Goal: Task Accomplishment & Management: Manage account settings

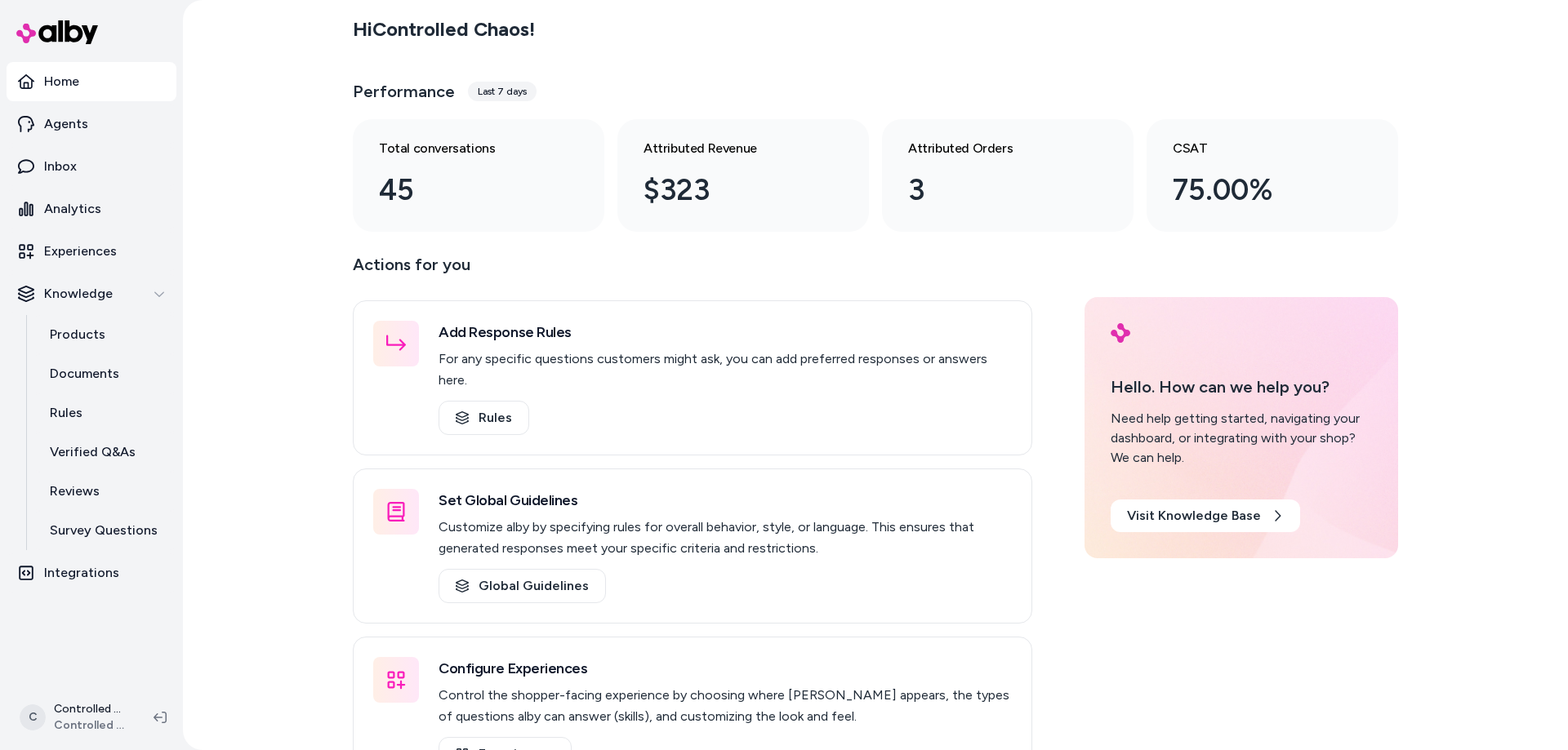
click at [506, 94] on div "Last 7 days" at bounding box center [502, 91] width 69 height 20
click at [76, 168] on p "Inbox" at bounding box center [60, 166] width 33 height 20
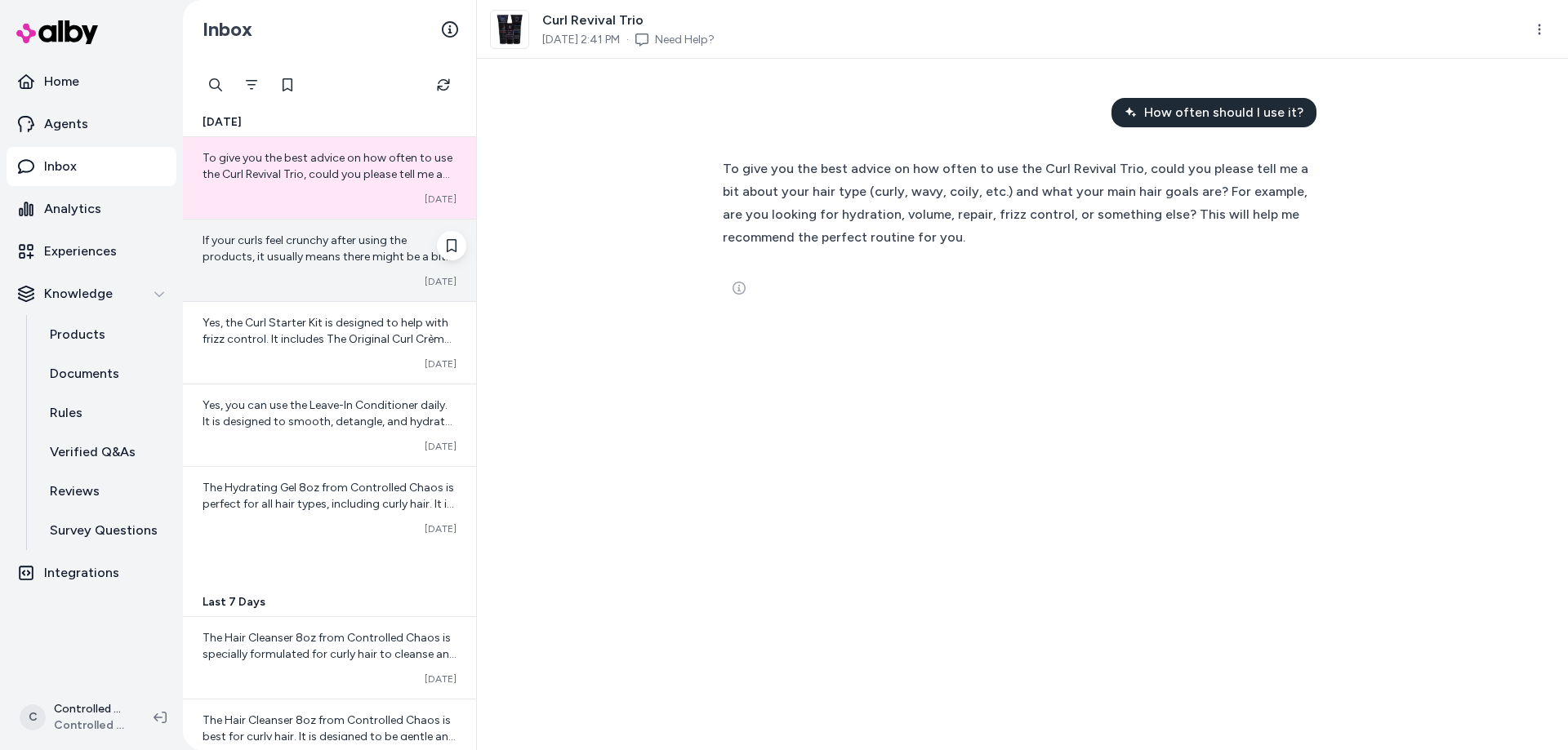
click at [274, 269] on div "If your curls feel crunchy after using the products, it usually means there mig…" at bounding box center [329, 261] width 294 height 82
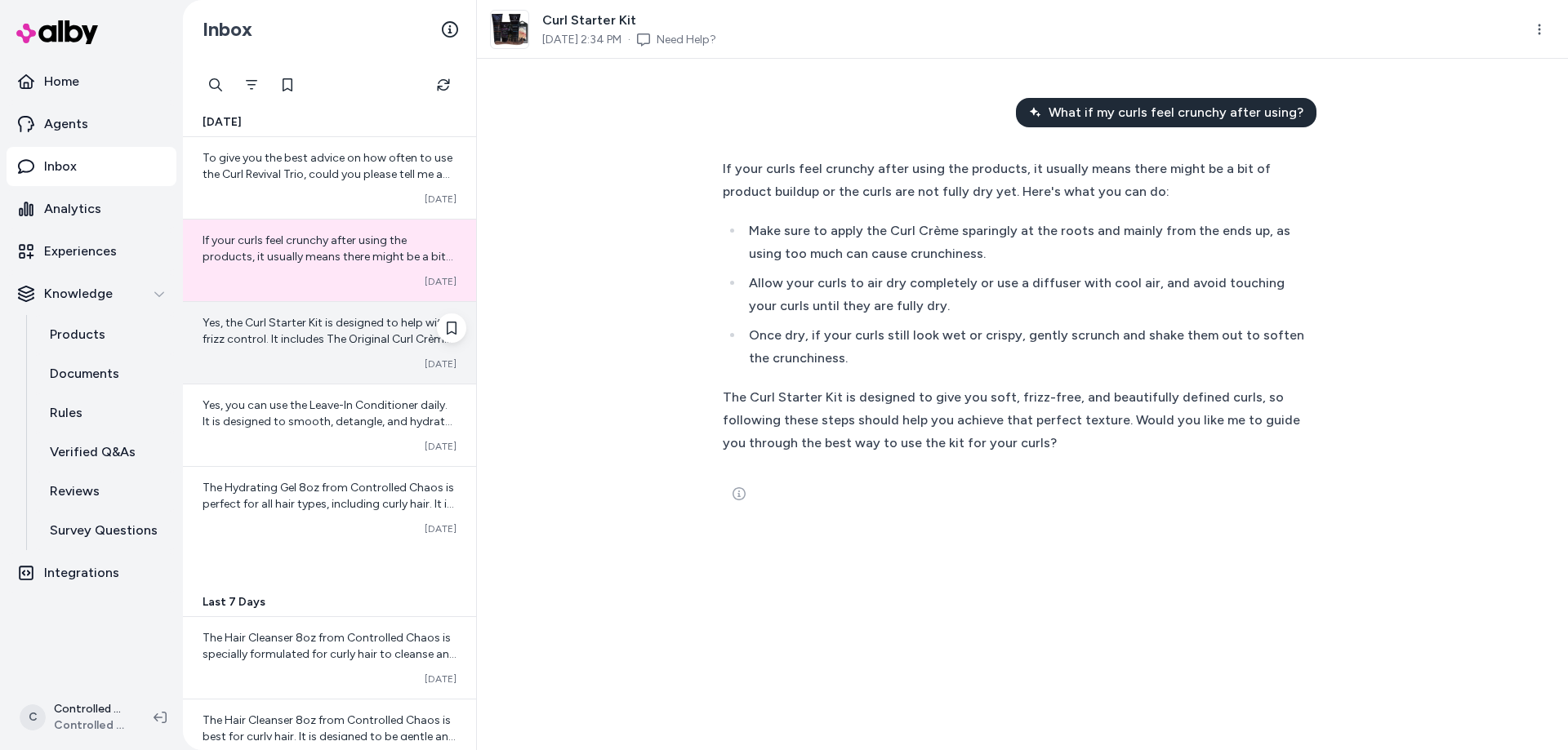
click at [281, 332] on div "Yes, the Curl Starter Kit is designed to help with frizz control. It includes T…" at bounding box center [329, 331] width 254 height 33
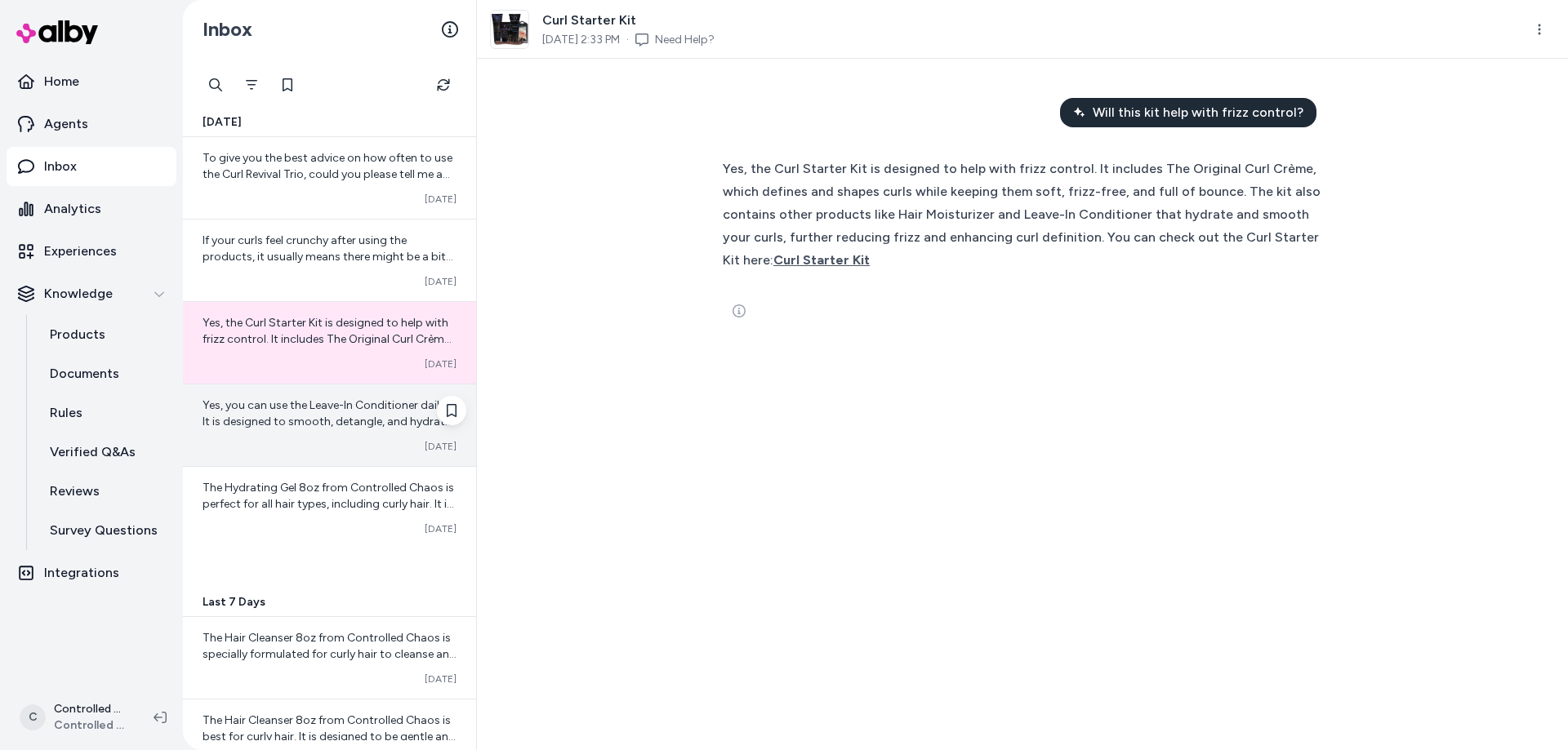
click at [274, 435] on div "Yes, you can use the Leave-In Conditioner daily. It is designed to smooth, deta…" at bounding box center [329, 426] width 294 height 82
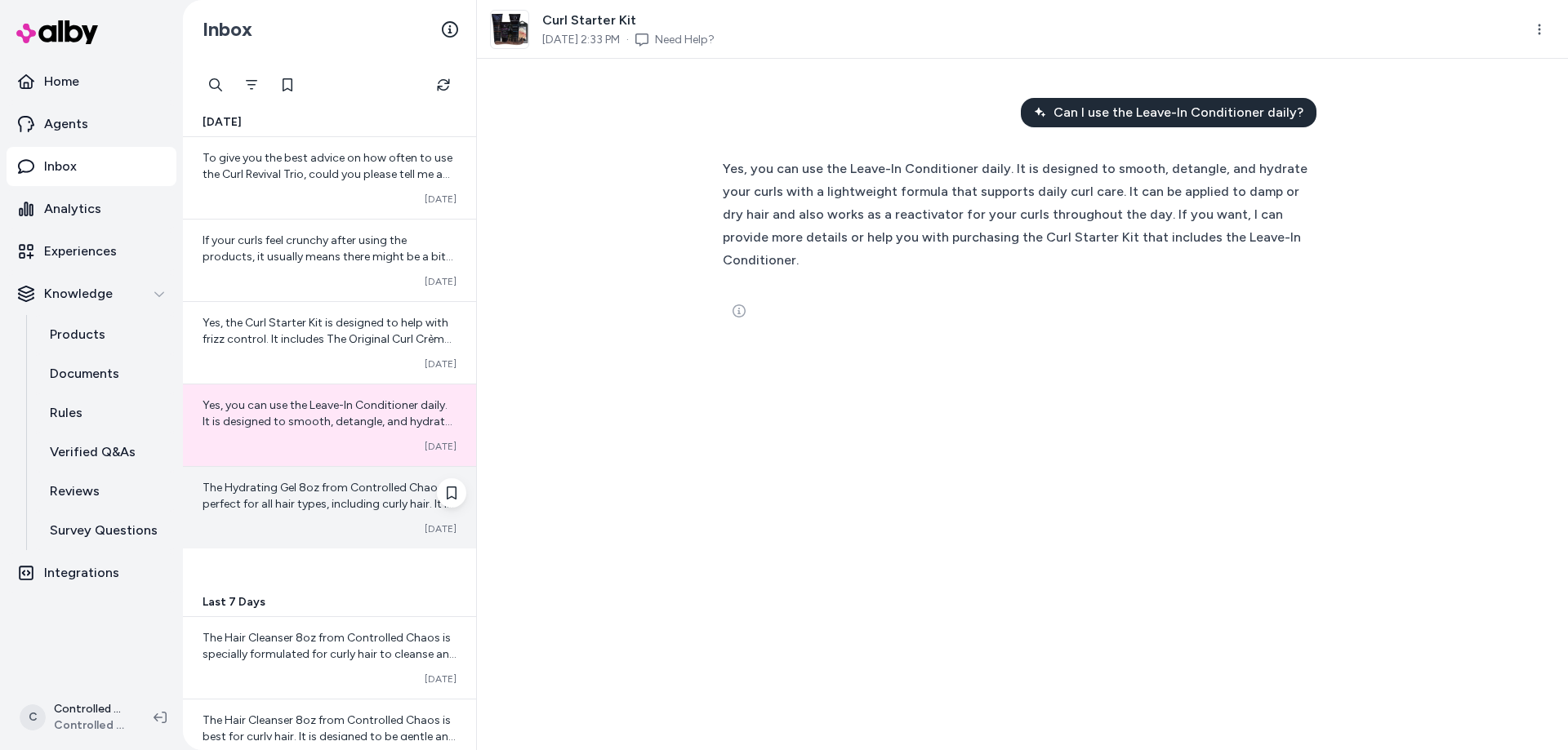
click at [277, 485] on span "The Hydrating Gel 8oz from Controlled Chaos is perfect for all hair types, incl…" at bounding box center [329, 552] width 254 height 144
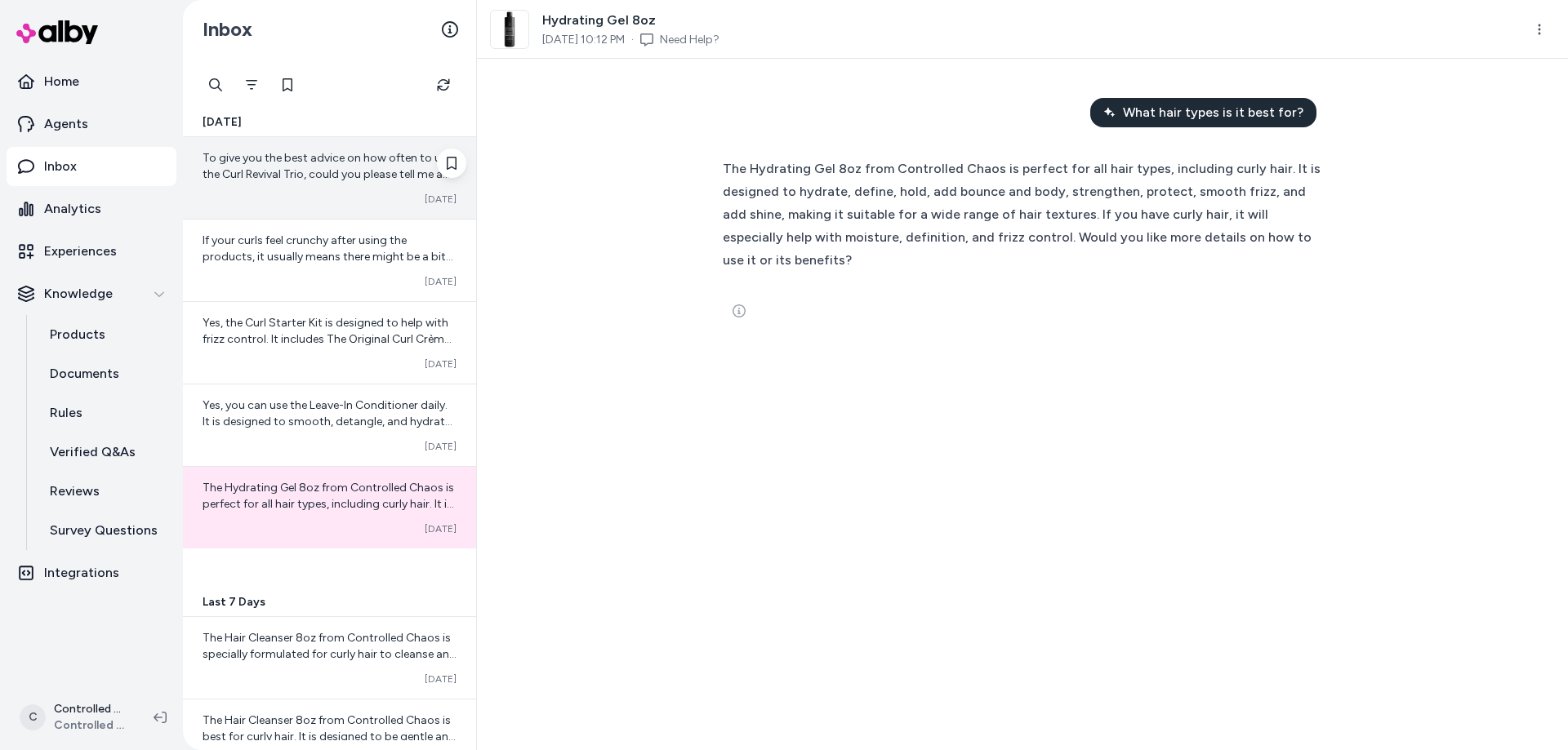
click at [309, 209] on div "To give you the best advice on how often to use the Curl Revival Trio, could yo…" at bounding box center [329, 178] width 294 height 82
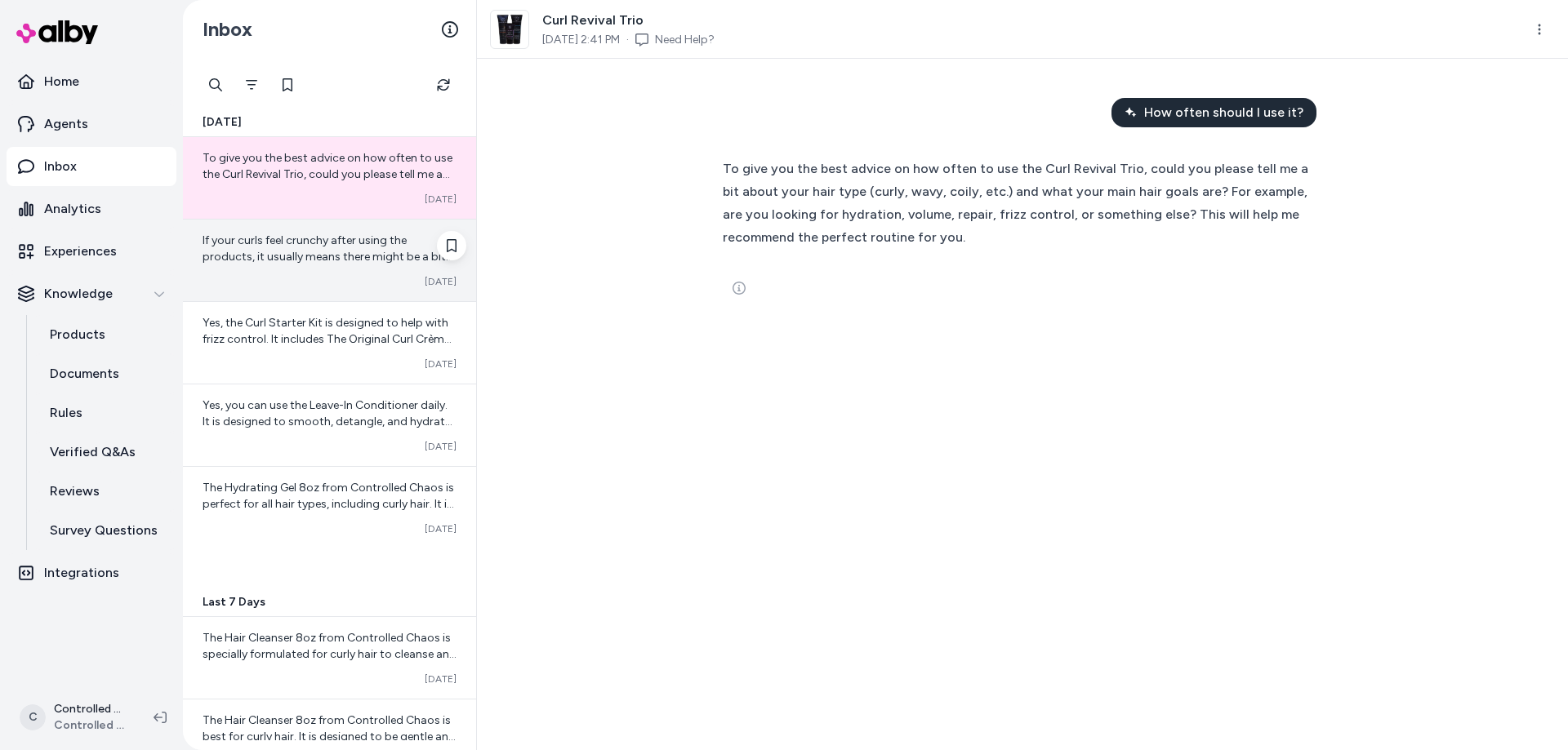
click at [307, 244] on span "If your curls feel crunchy after using the products, it usually means there mig…" at bounding box center [329, 371] width 254 height 275
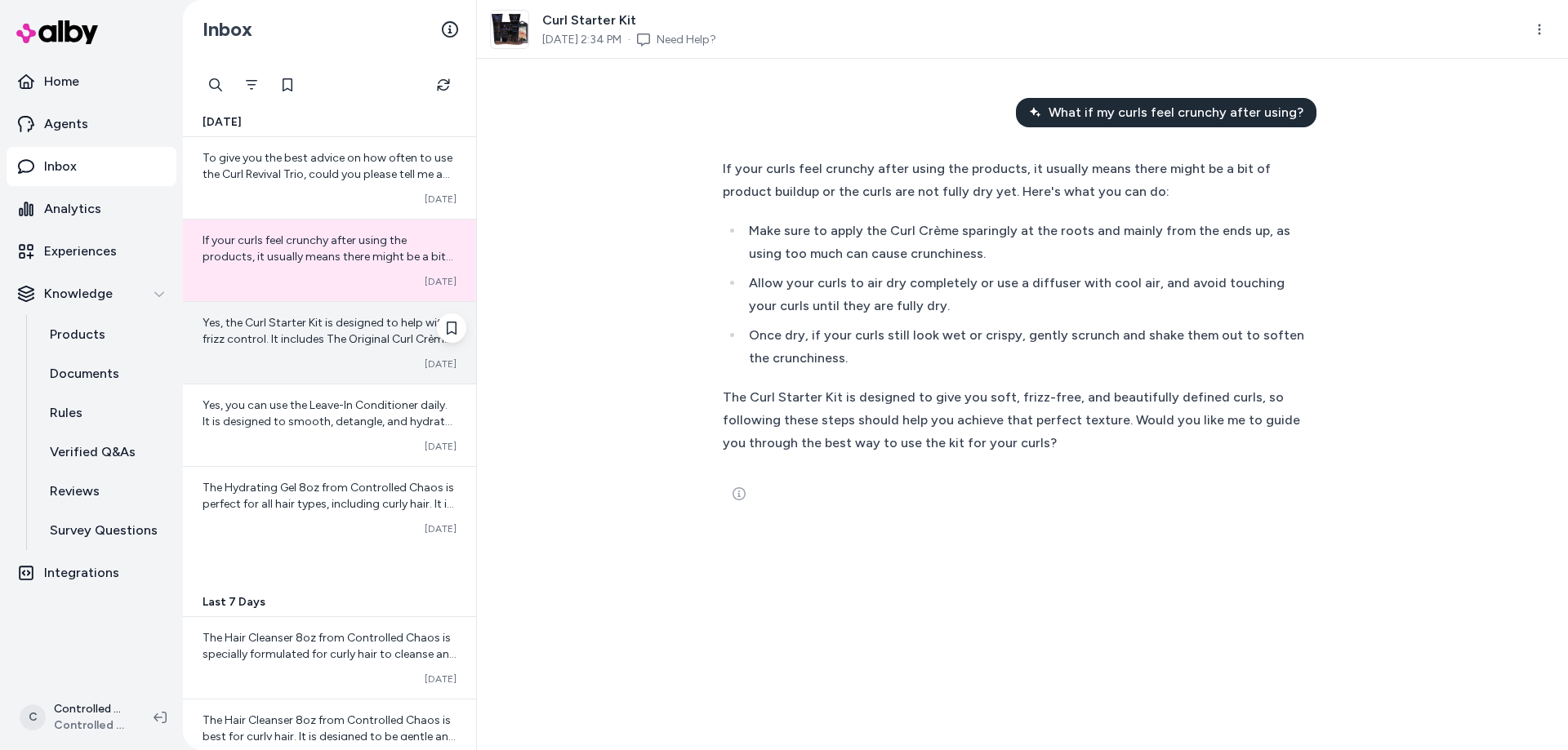
click at [295, 307] on div "Yes, the Curl Starter Kit is designed to help with frizz control. It includes T…" at bounding box center [329, 343] width 294 height 82
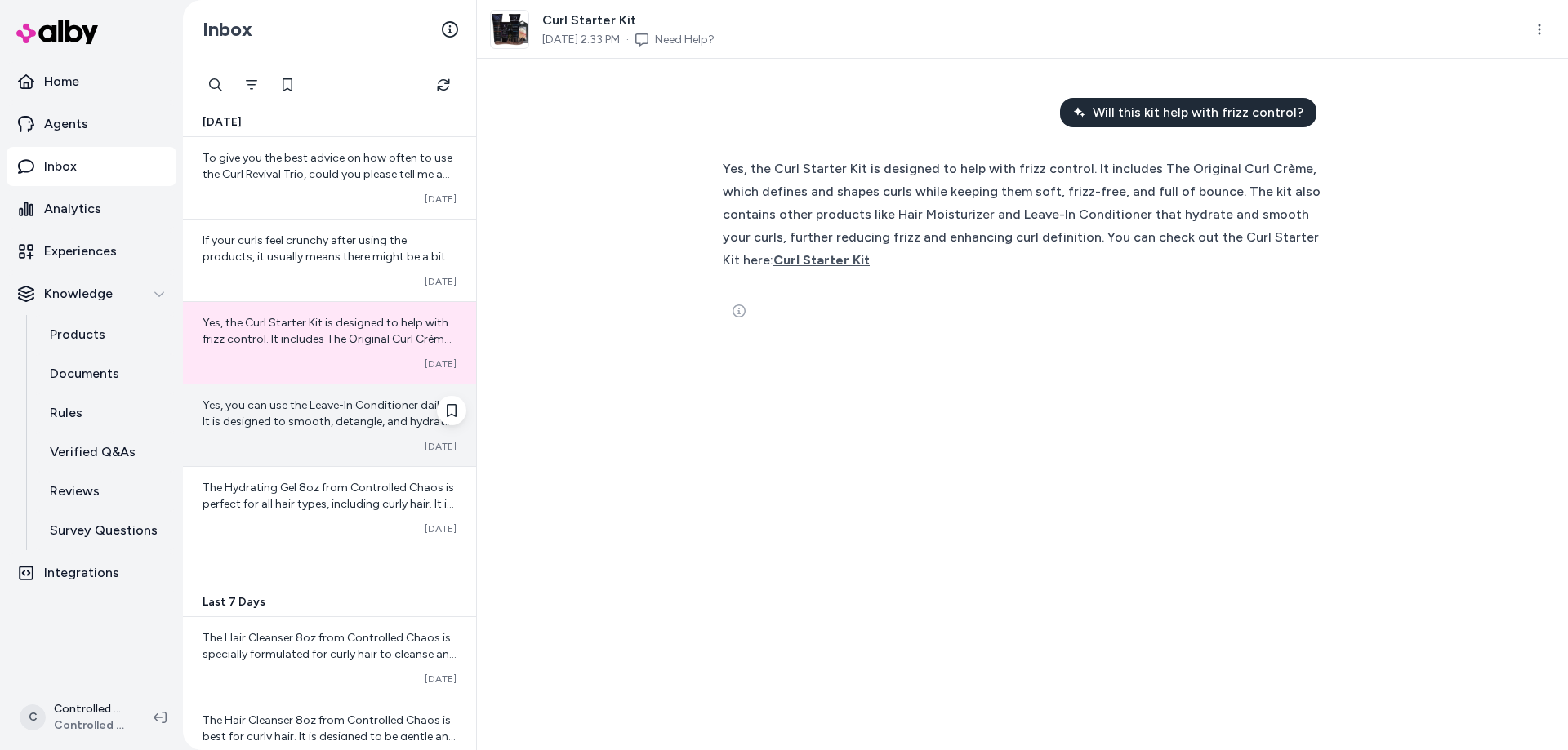
click at [278, 413] on div "Yes, you can use the Leave-In Conditioner daily. It is designed to smooth, deta…" at bounding box center [329, 414] width 254 height 33
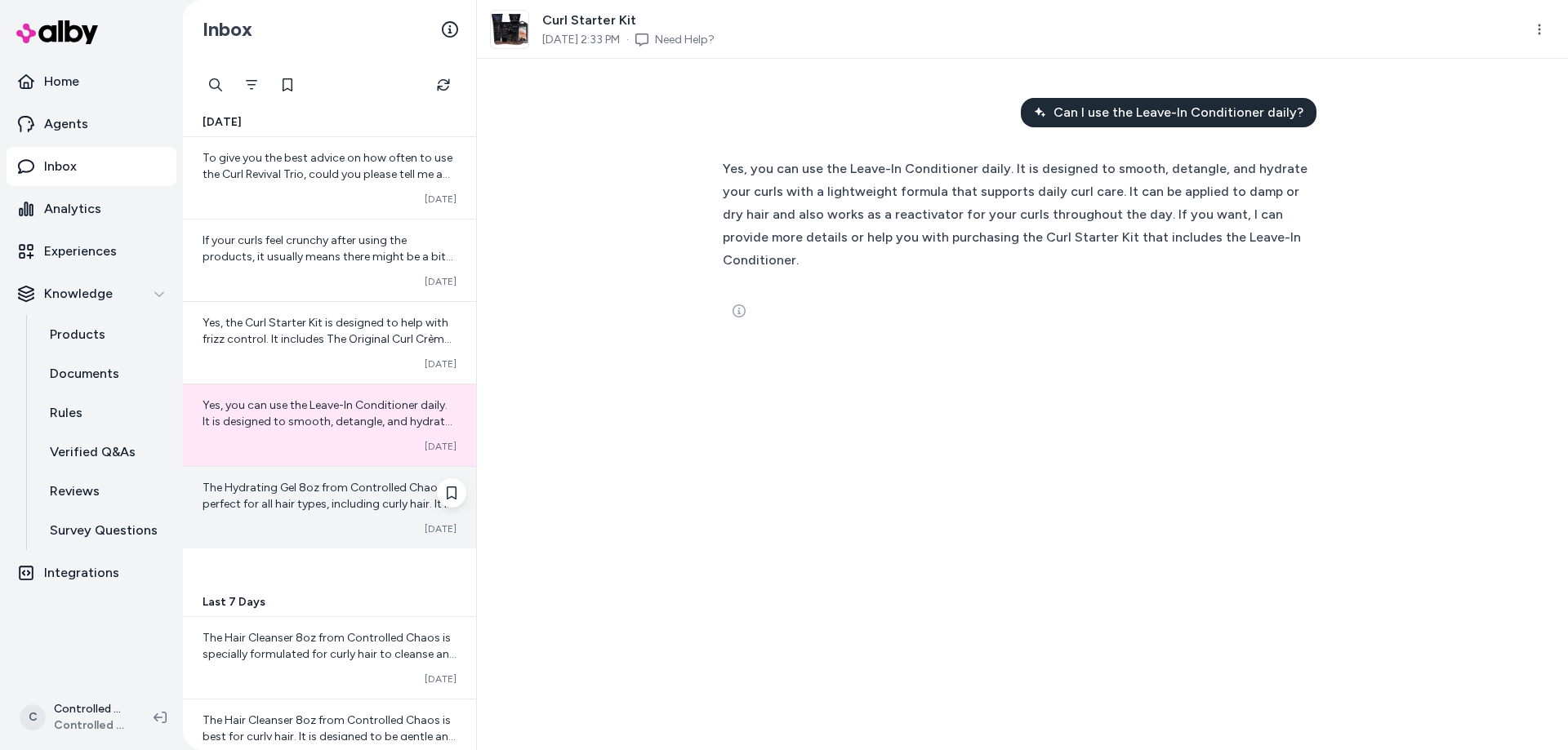
click at [262, 497] on div "The Hydrating Gel 8oz from Controlled Chaos is perfect for all hair types, incl…" at bounding box center [329, 496] width 254 height 33
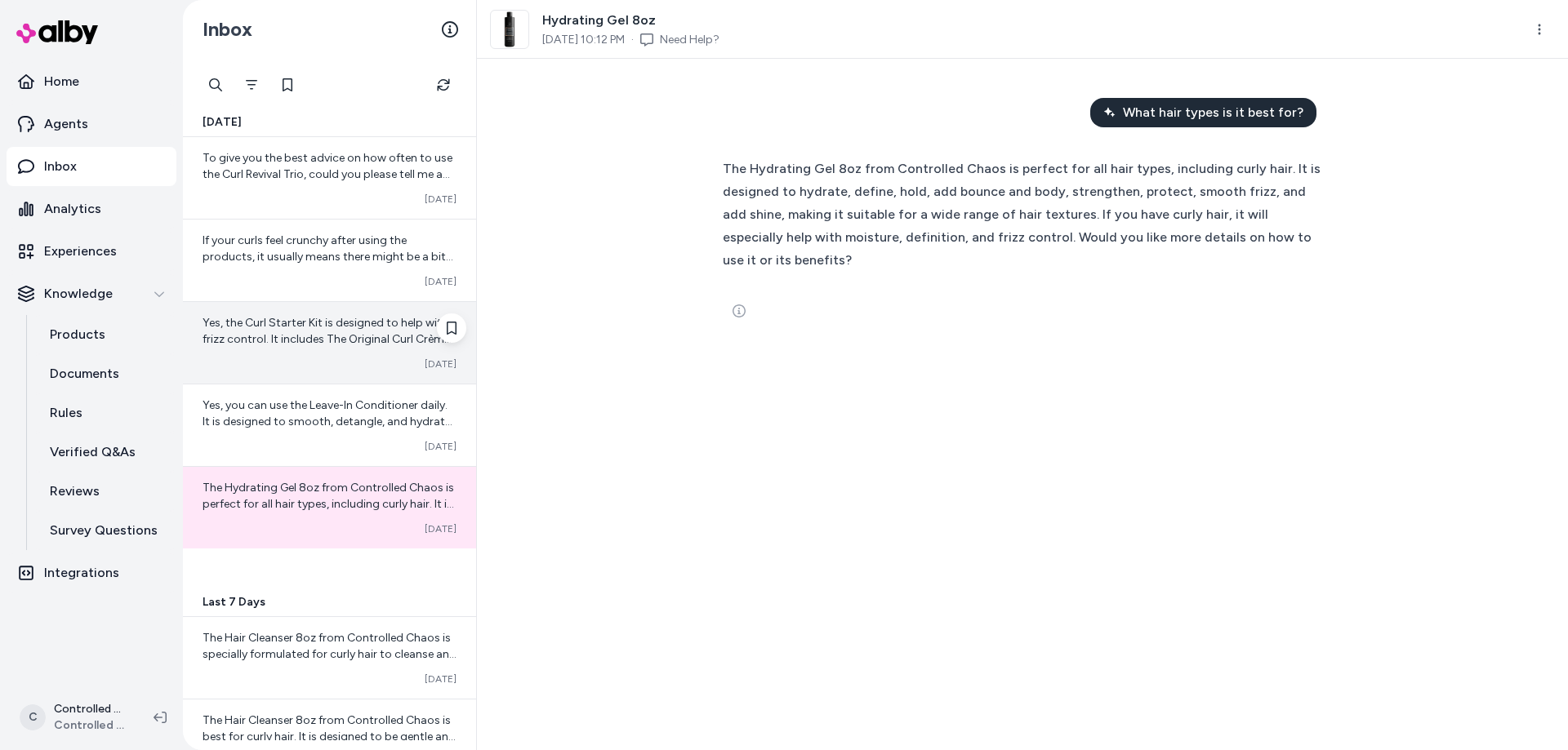
scroll to position [373, 0]
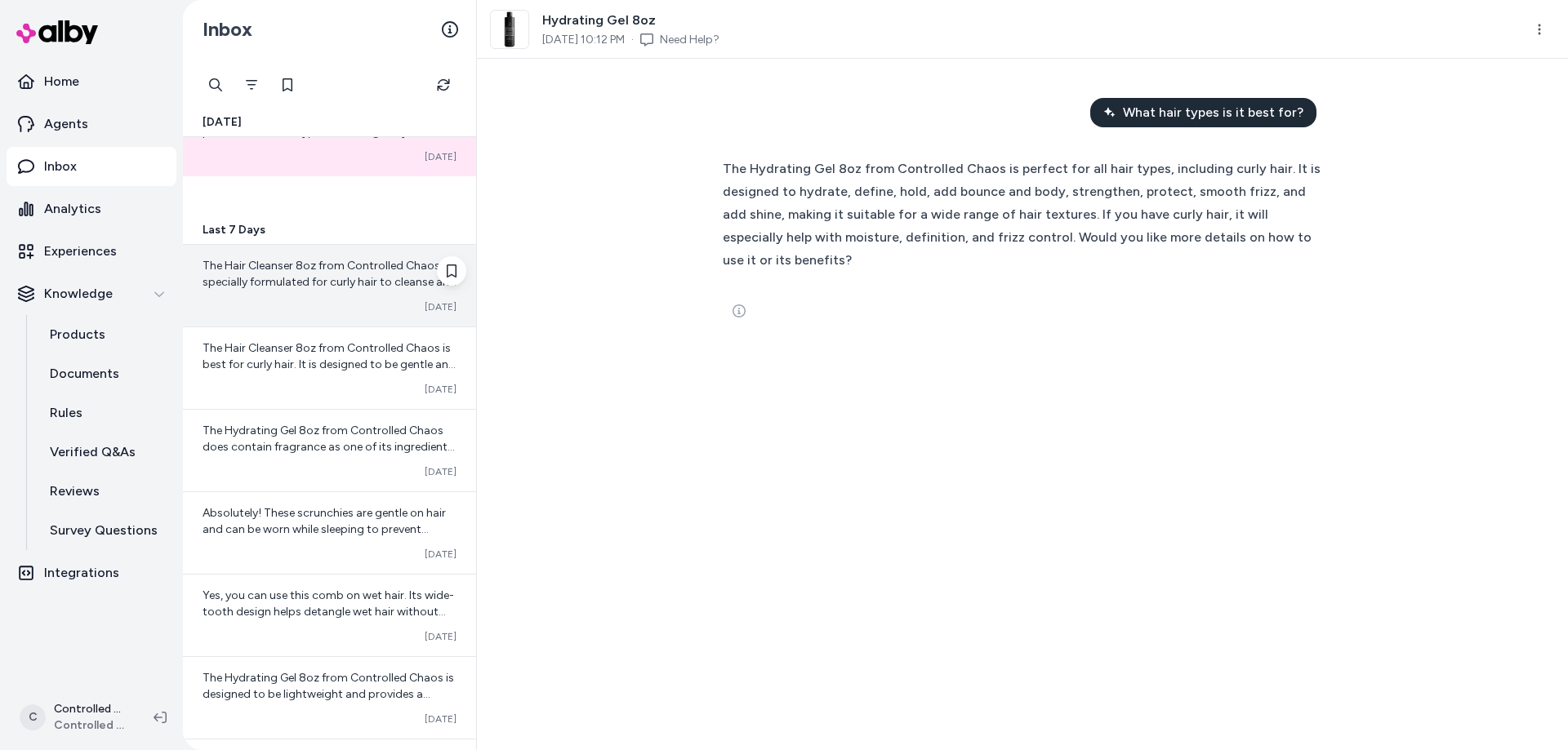
click at [287, 288] on span "The Hair Cleanser 8oz from Controlled Chaos is specially formulated for curly h…" at bounding box center [329, 372] width 254 height 226
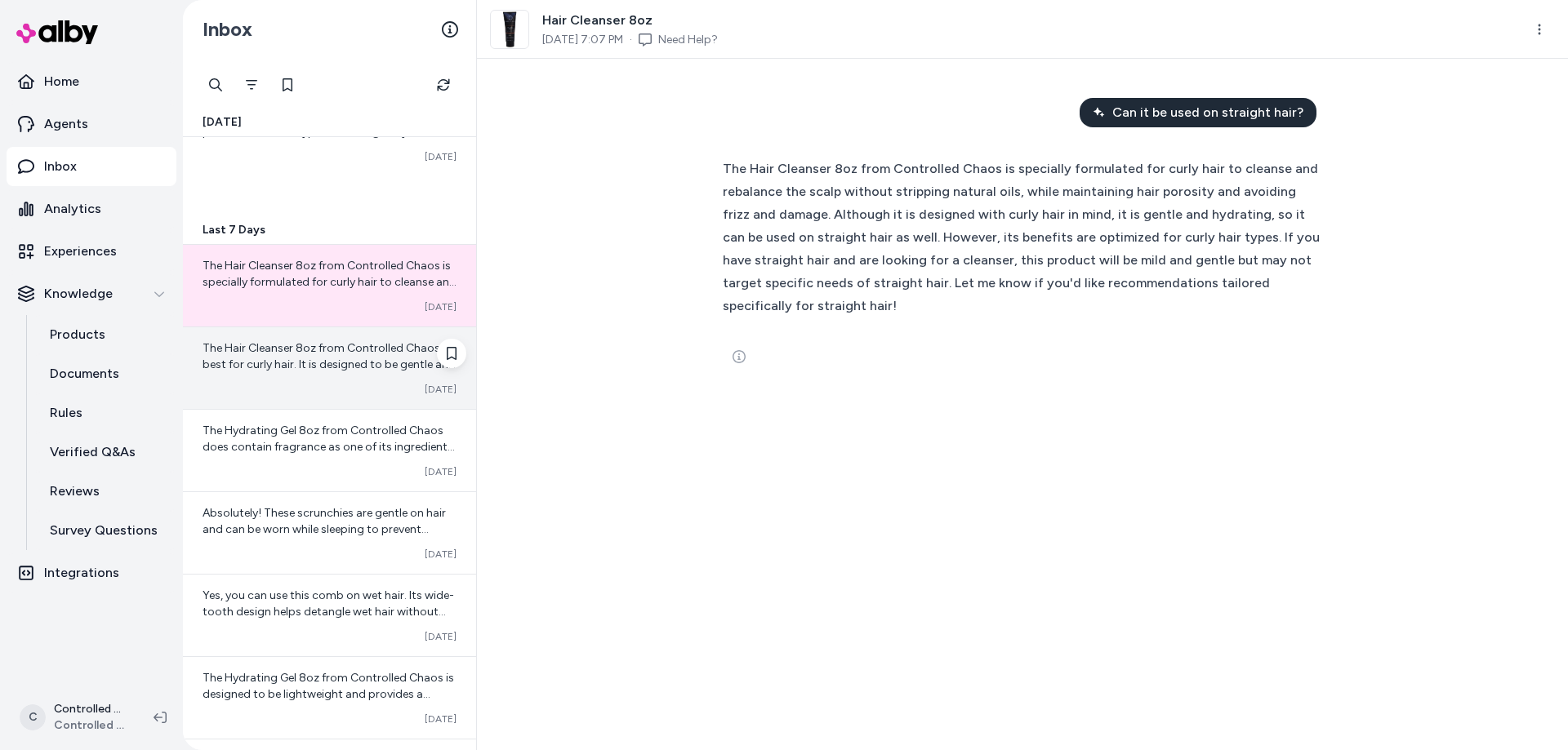
click at [269, 367] on span "The Hair Cleanser 8oz from Controlled Chaos is best for curly hair. It is desig…" at bounding box center [329, 405] width 254 height 129
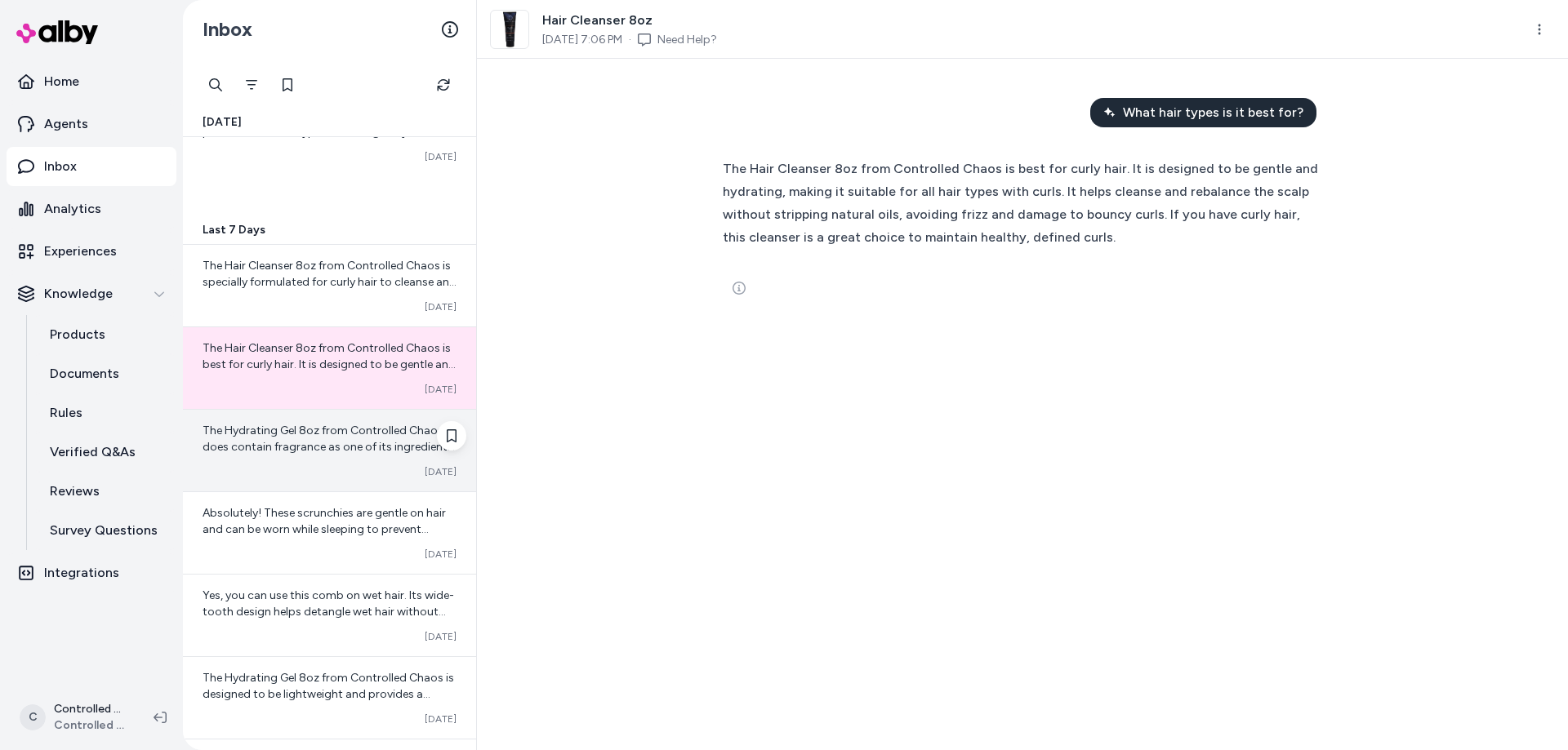
click at [268, 444] on span "The Hydrating Gel 8oz from Controlled Chaos does contain fragrance as one of it…" at bounding box center [329, 488] width 254 height 129
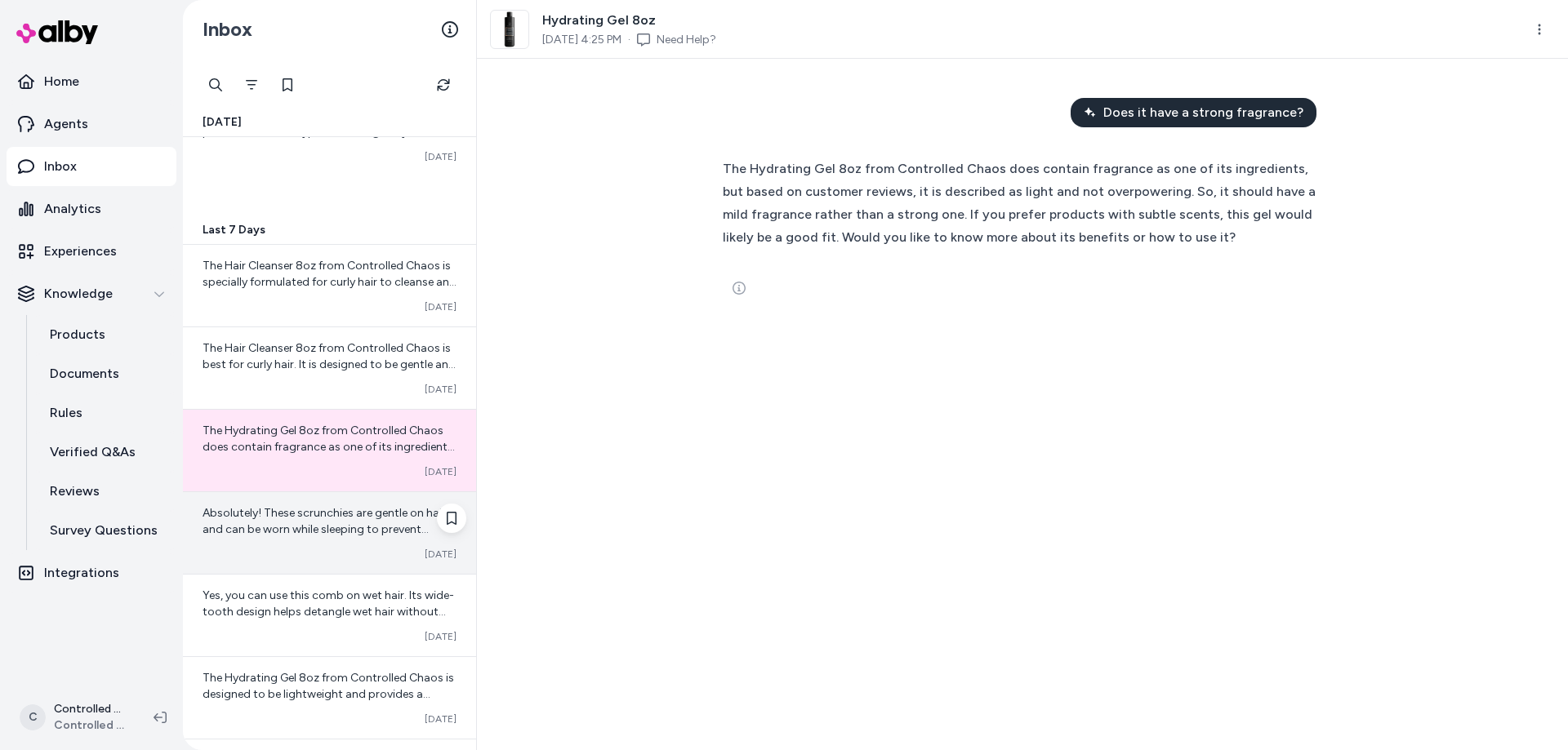
click at [281, 511] on span "Absolutely! These scrunchies are gentle on hair and can be worn while sleeping …" at bounding box center [323, 529] width 243 height 47
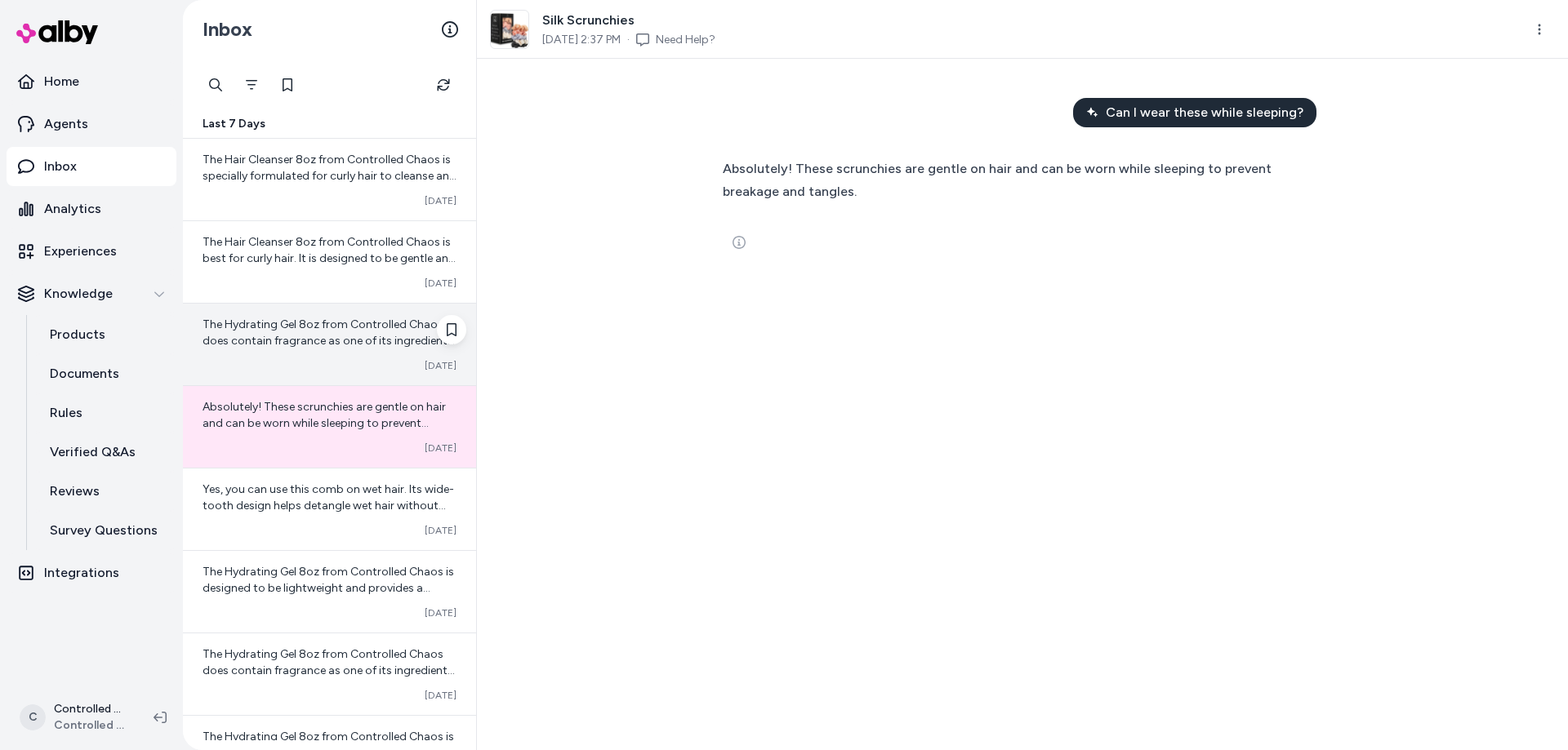
scroll to position [558, 0]
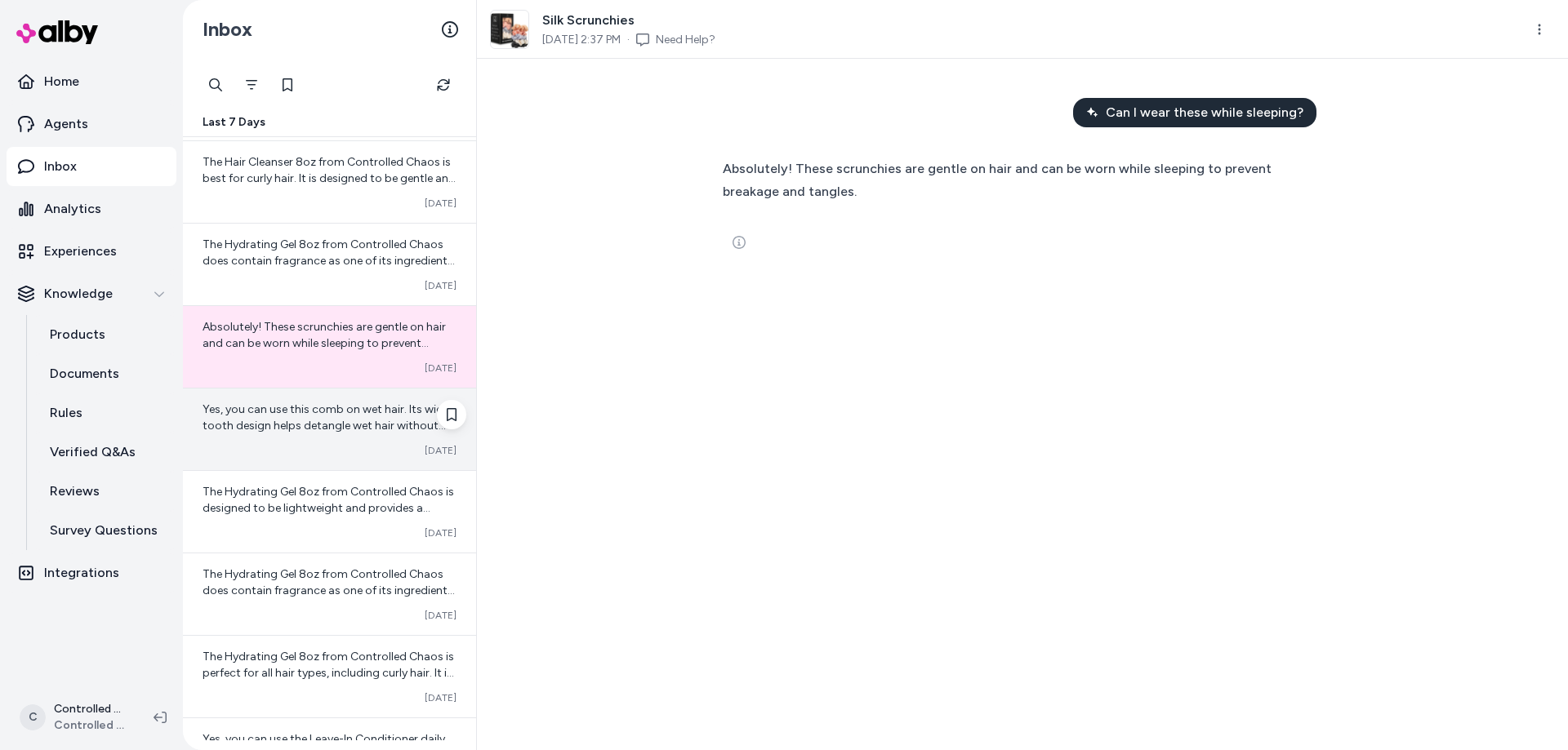
click at [318, 444] on div "Converted [DATE]" at bounding box center [329, 451] width 254 height 13
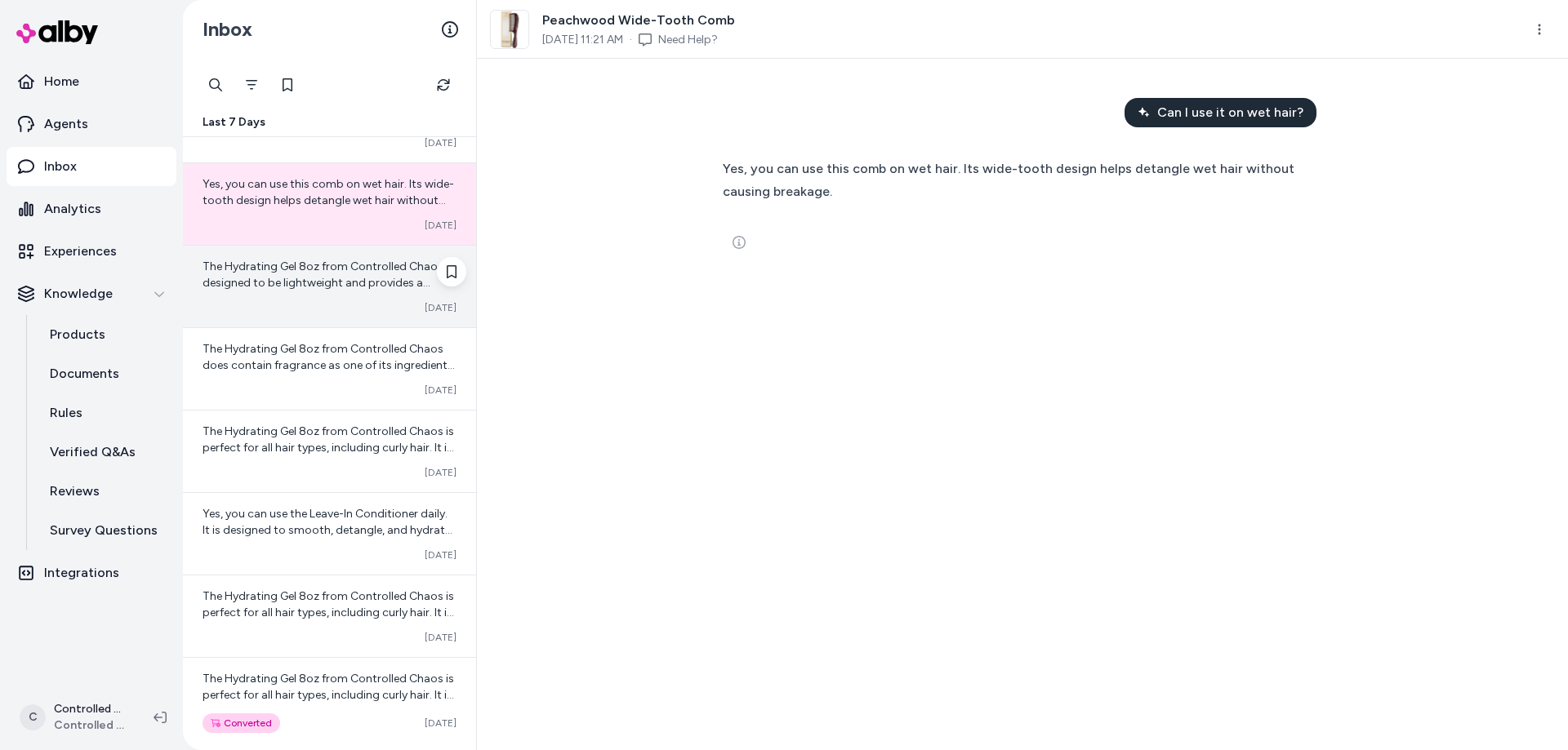
scroll to position [712, 0]
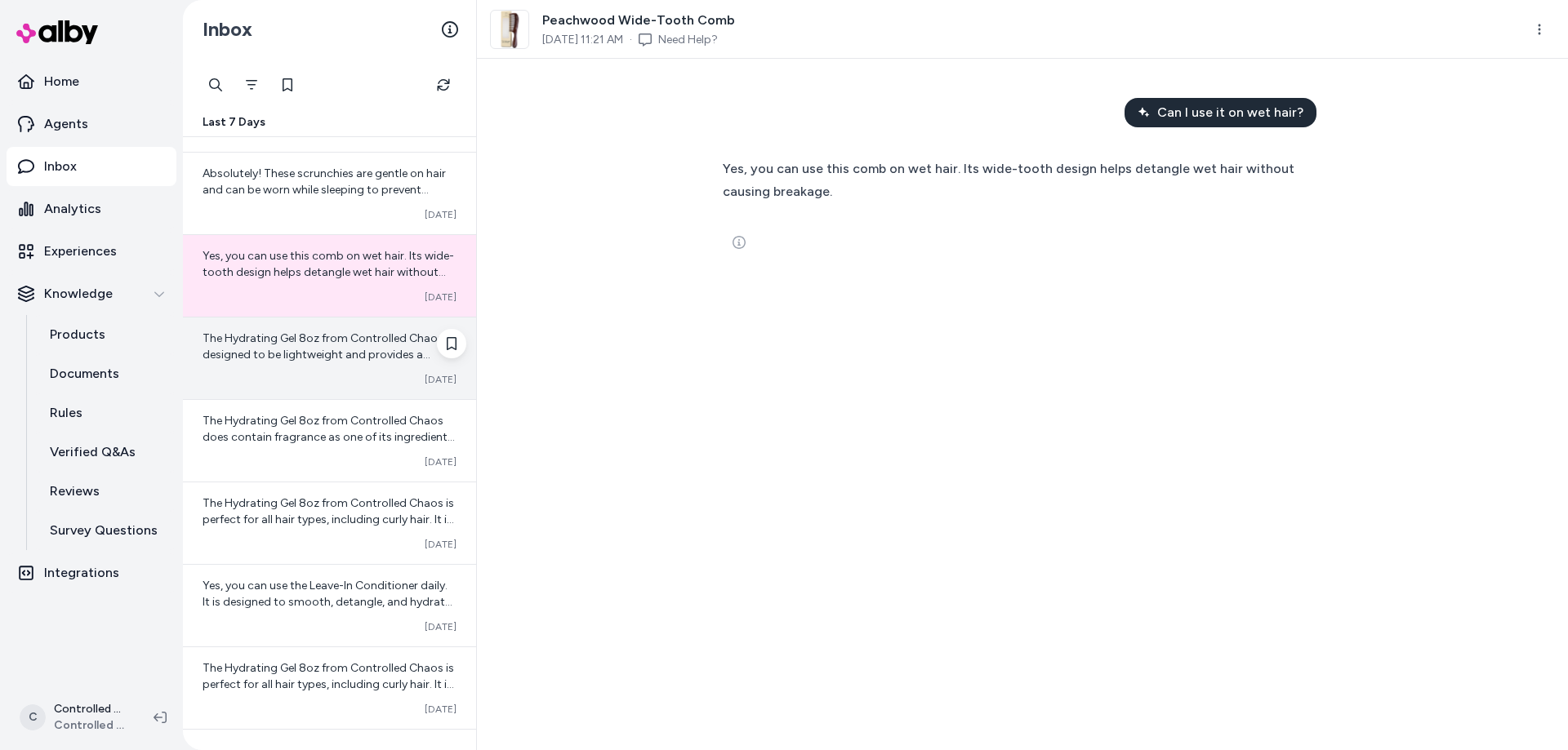
click at [292, 355] on span "The Hydrating Gel 8oz from Controlled Chaos is designed to be lightweight and p…" at bounding box center [328, 412] width 253 height 161
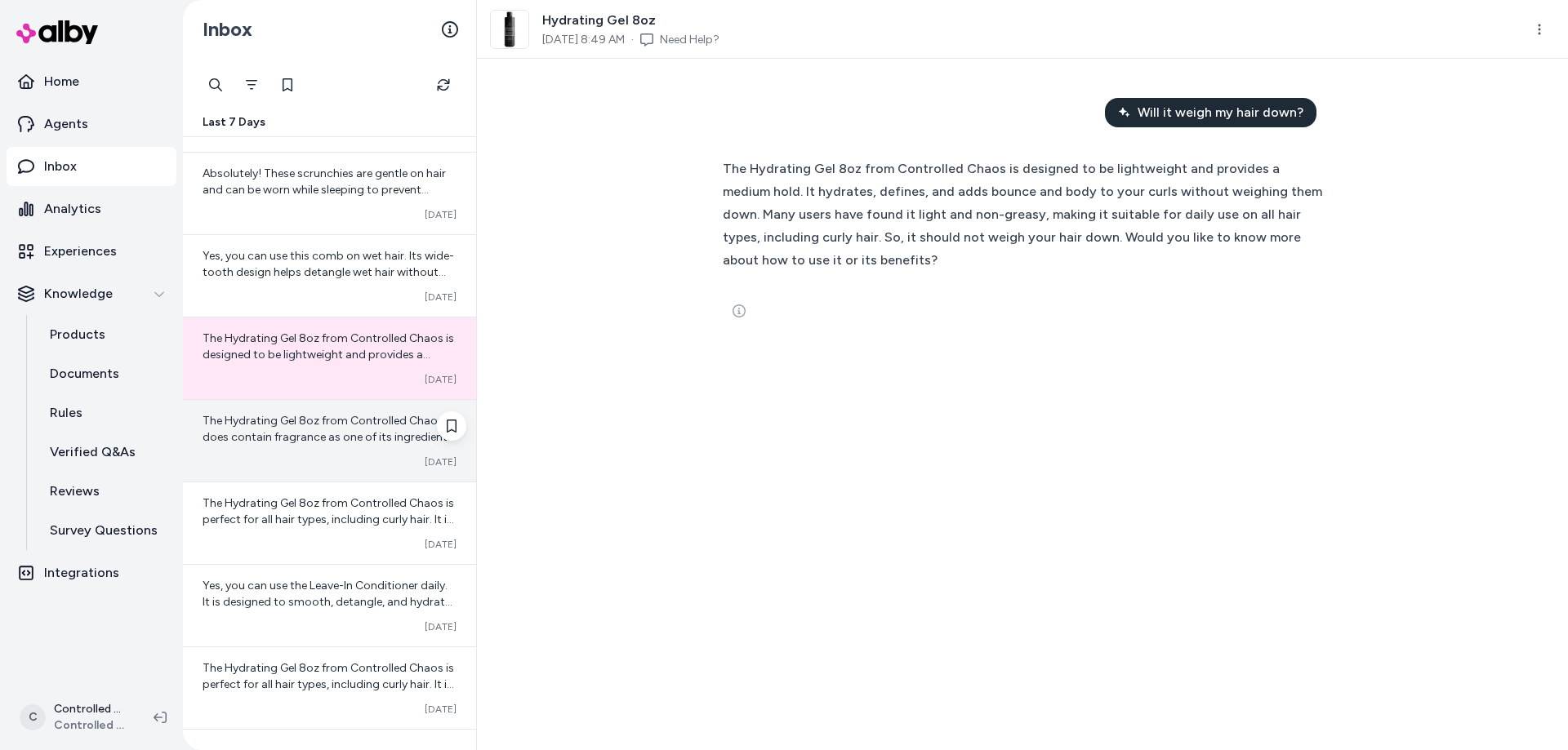
click at [282, 434] on span "The Hydrating Gel 8oz from Controlled Chaos does contain fragrance as one of it…" at bounding box center [329, 478] width 254 height 129
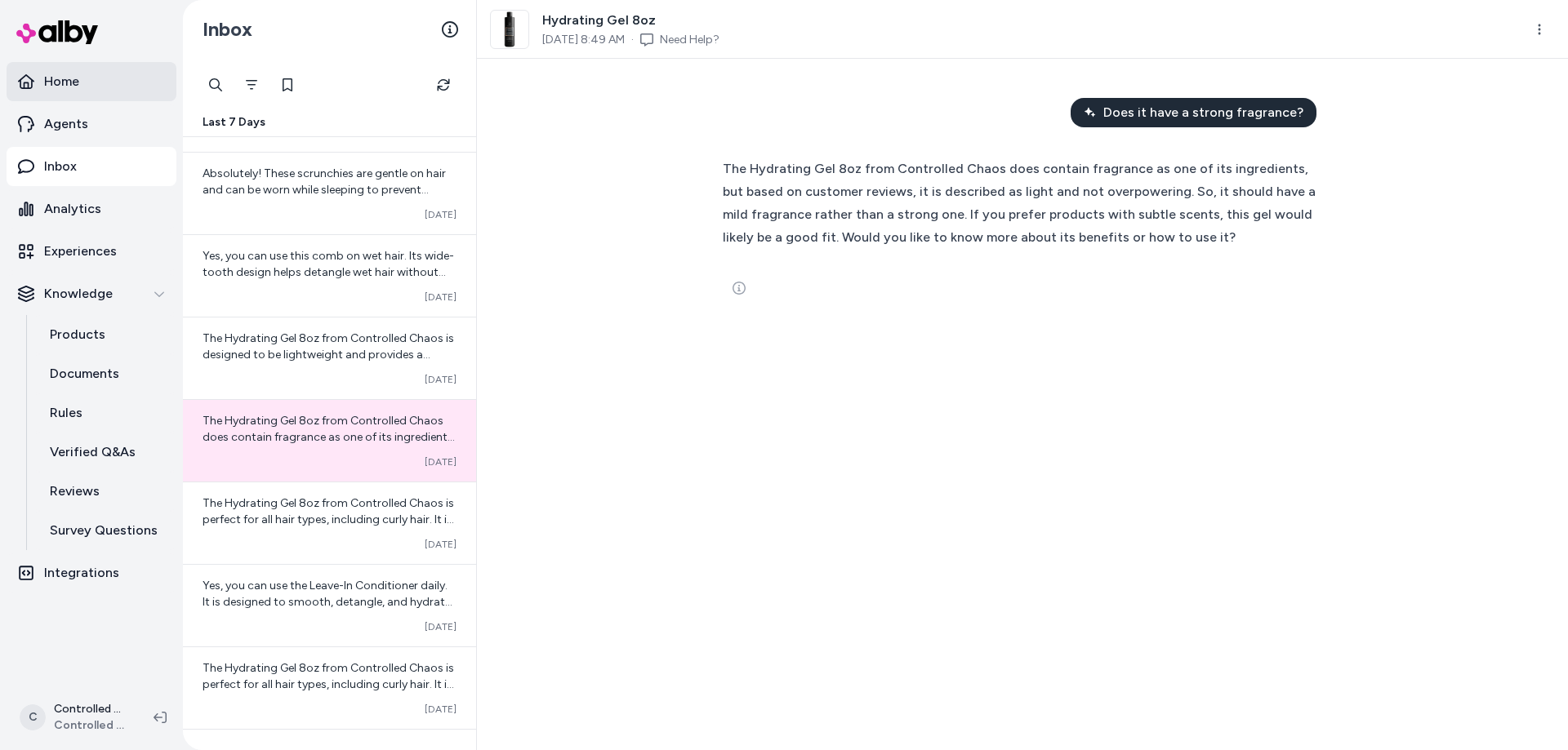
click at [74, 90] on p "Home" at bounding box center [62, 81] width 35 height 20
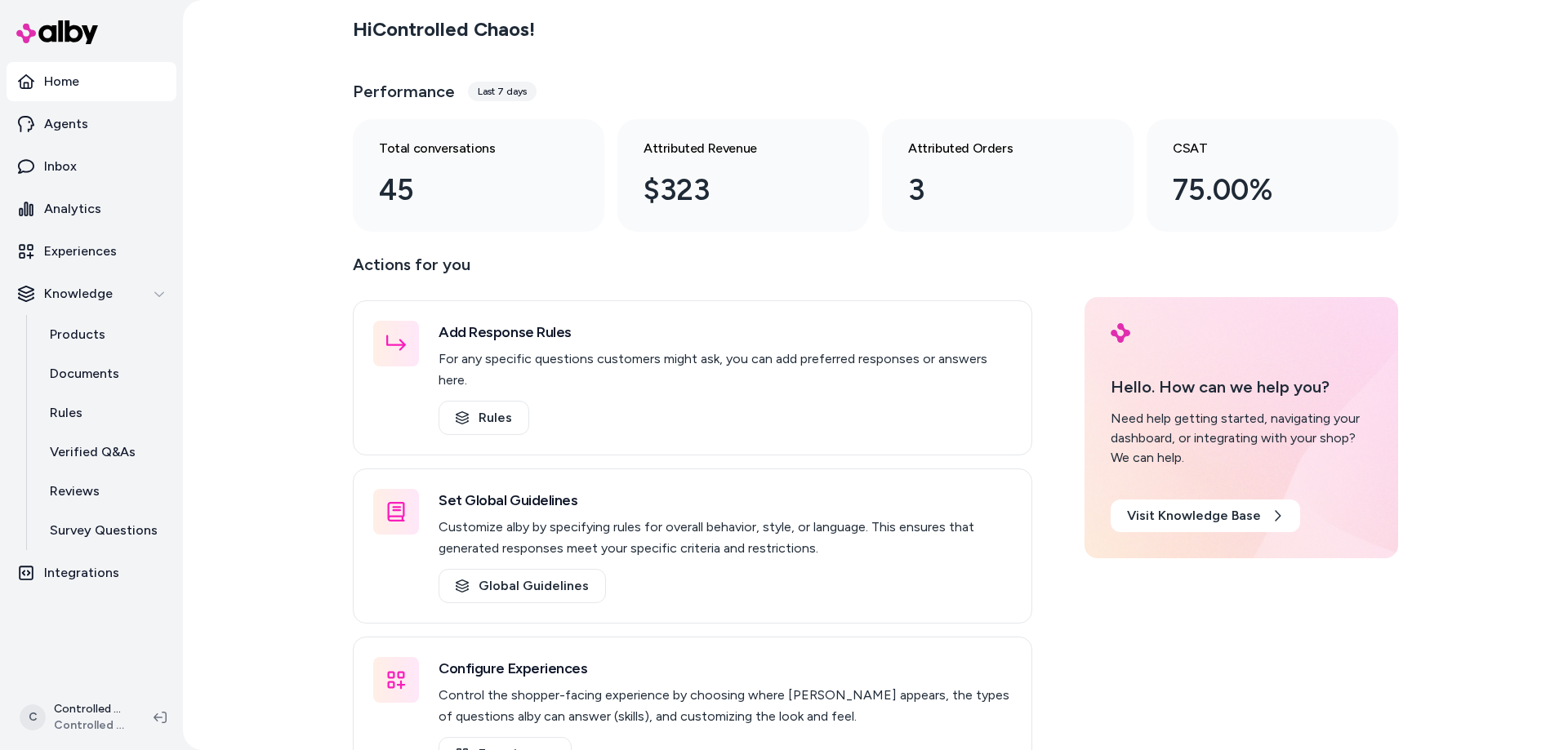
click at [494, 100] on div "Last 7 days" at bounding box center [502, 91] width 69 height 20
click at [494, 95] on div "Last 7 days" at bounding box center [502, 91] width 69 height 20
click at [519, 96] on div "Last 7 days" at bounding box center [502, 91] width 69 height 20
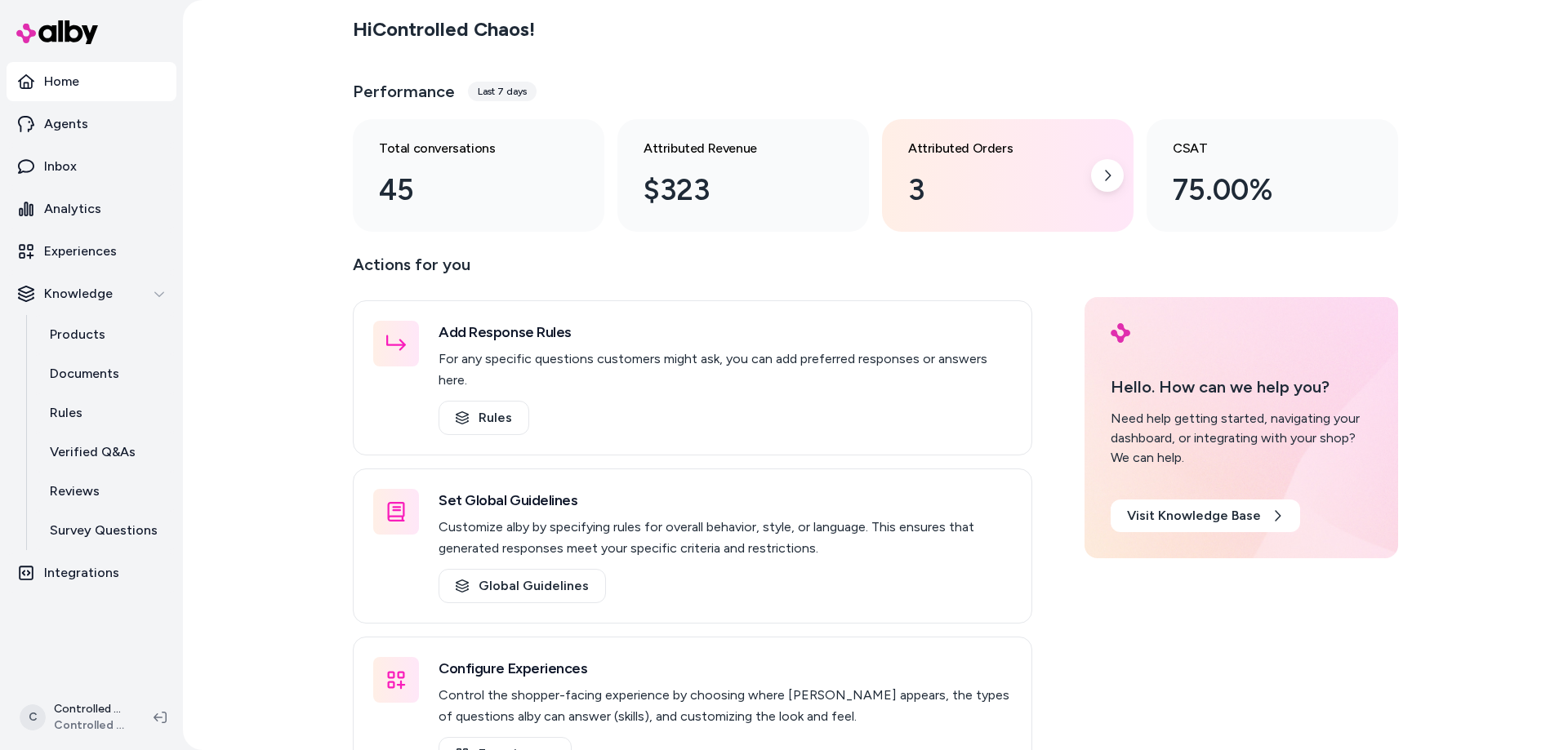
click at [924, 198] on div "3" at bounding box center [995, 189] width 173 height 44
